Goal: Check status: Check status

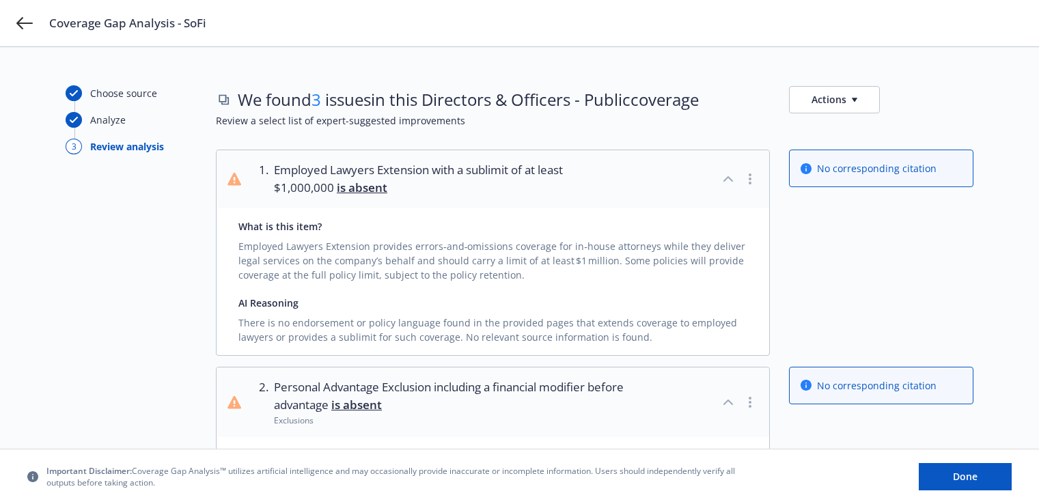
scroll to position [451, 0]
